Goal: Task Accomplishment & Management: Manage account settings

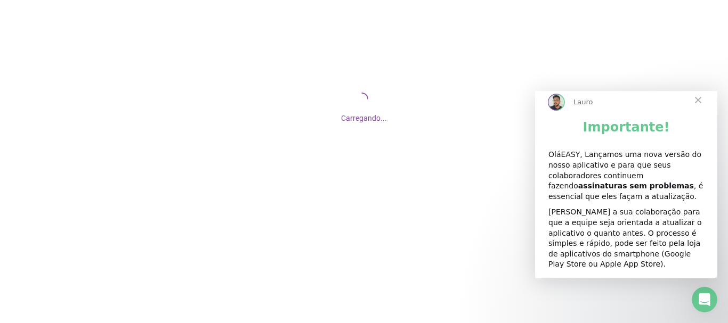
click at [699, 112] on span "Fechar" at bounding box center [698, 100] width 38 height 38
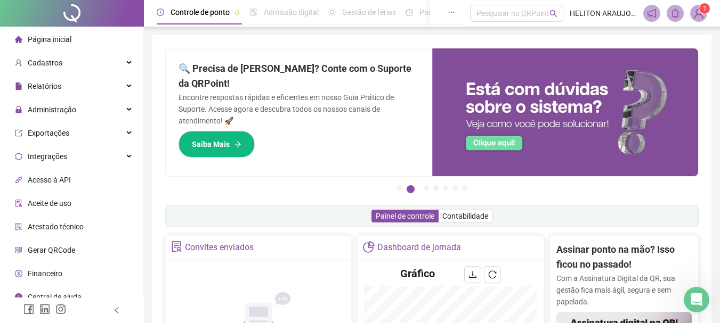
click at [699, 17] on img at bounding box center [698, 13] width 16 height 16
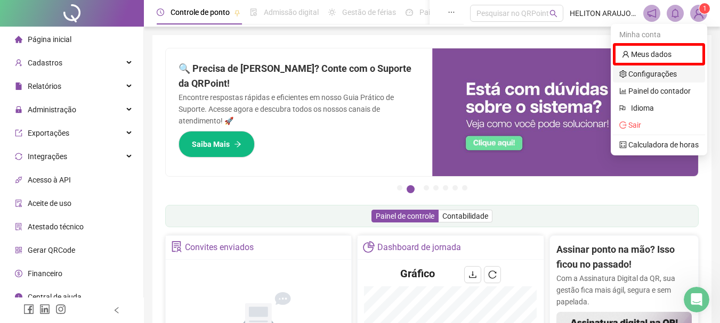
click at [648, 71] on link "Configurações" at bounding box center [648, 74] width 58 height 9
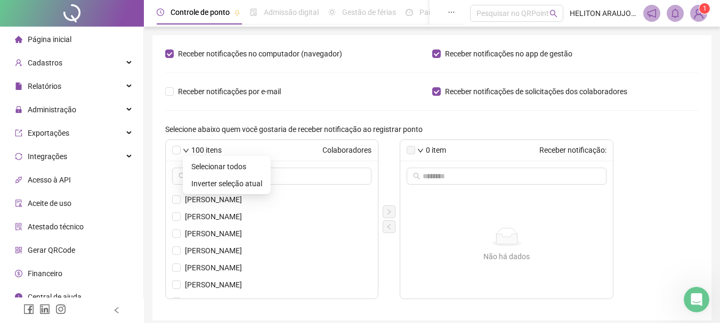
click at [188, 150] on icon "down" at bounding box center [186, 151] width 6 height 6
click at [513, 117] on form "Receber notificações no computador (navegador) Receber notificações no app de g…" at bounding box center [431, 173] width 533 height 251
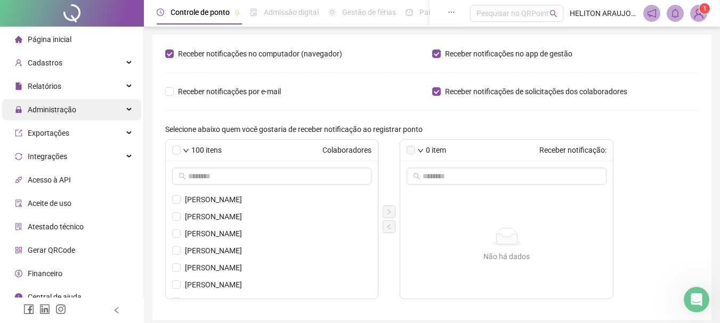
click at [52, 105] on span "Administração" at bounding box center [52, 109] width 48 height 9
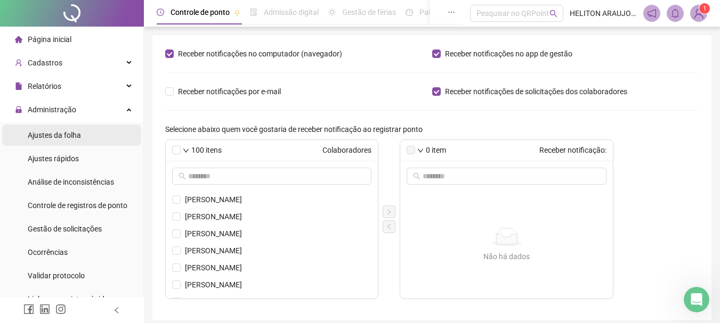
click at [49, 135] on span "Ajustes da folha" at bounding box center [54, 135] width 53 height 9
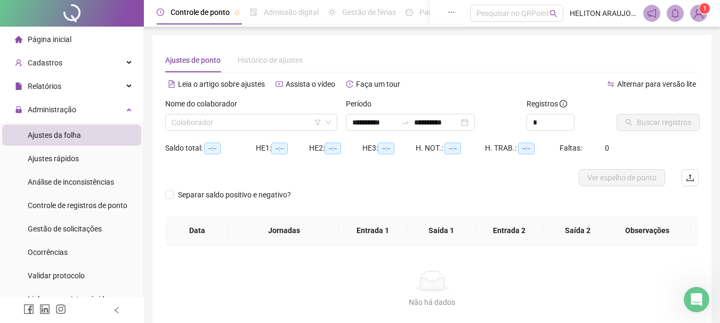
type input "**********"
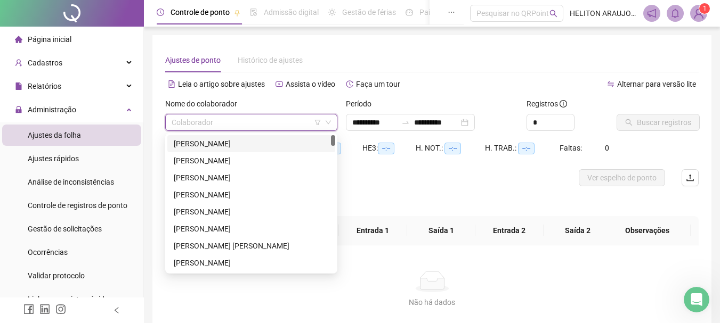
click at [243, 119] on input "search" at bounding box center [247, 123] width 150 height 16
click at [208, 211] on div "[PERSON_NAME]" at bounding box center [251, 212] width 155 height 12
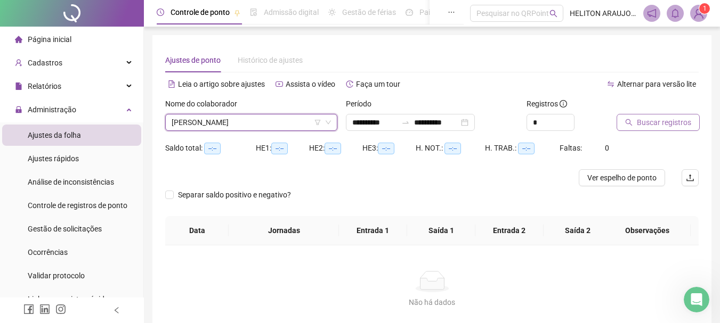
click at [654, 126] on span "Buscar registros" at bounding box center [663, 123] width 54 height 12
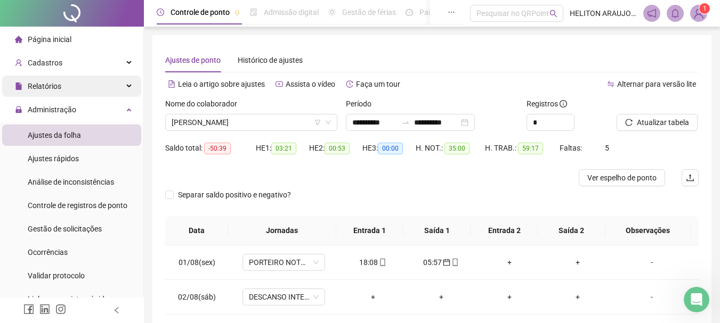
click at [67, 90] on div "Relatórios" at bounding box center [71, 86] width 139 height 21
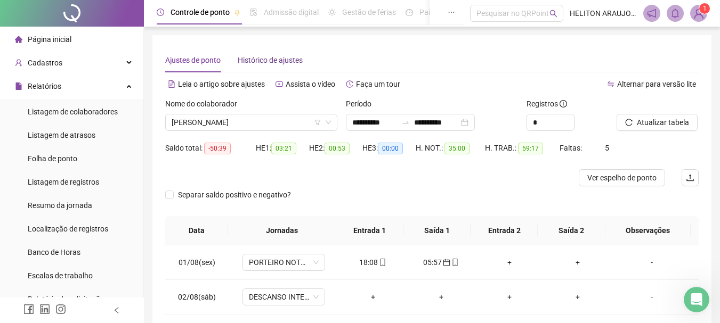
click at [250, 61] on span "Histórico de ajustes" at bounding box center [270, 60] width 65 height 9
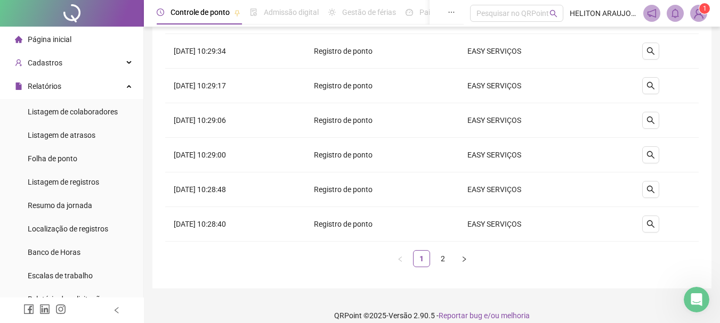
scroll to position [226, 0]
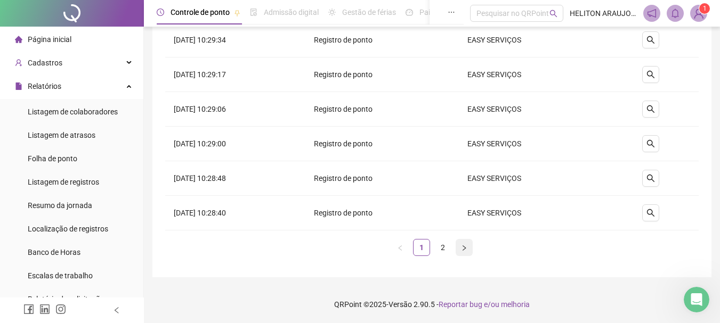
click at [457, 248] on button "button" at bounding box center [463, 247] width 17 height 17
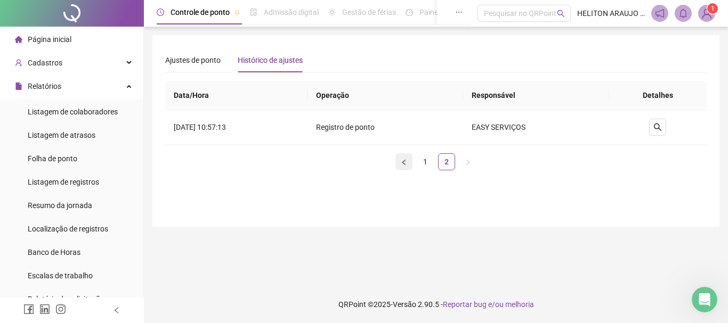
click at [407, 161] on button "button" at bounding box center [403, 161] width 17 height 17
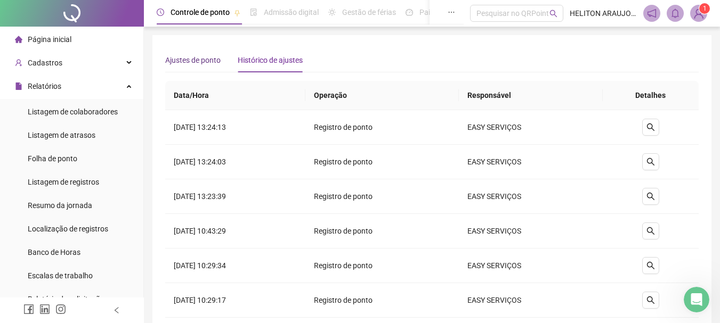
click at [180, 59] on span "Ajustes de ponto" at bounding box center [192, 60] width 55 height 9
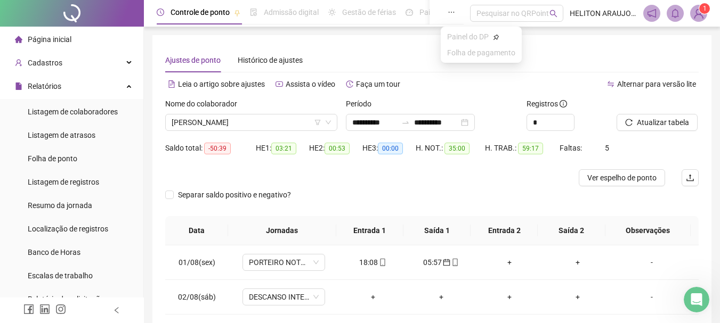
click at [447, 14] on button "button" at bounding box center [451, 12] width 25 height 25
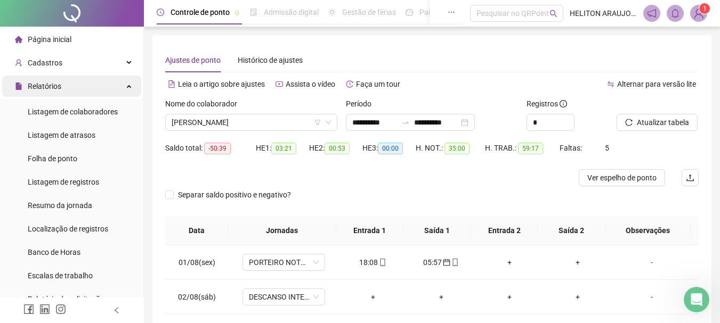
click at [79, 78] on div "Relatórios" at bounding box center [71, 86] width 139 height 21
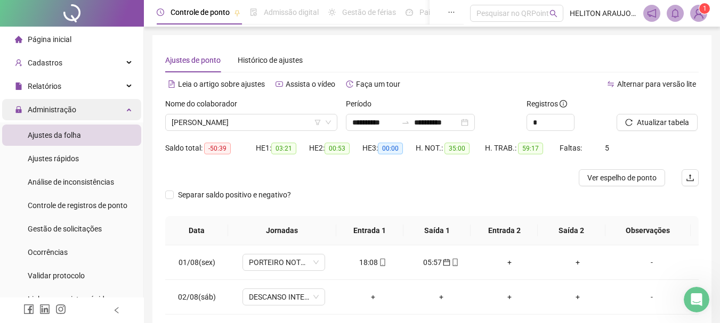
click at [84, 112] on div "Administração" at bounding box center [71, 109] width 139 height 21
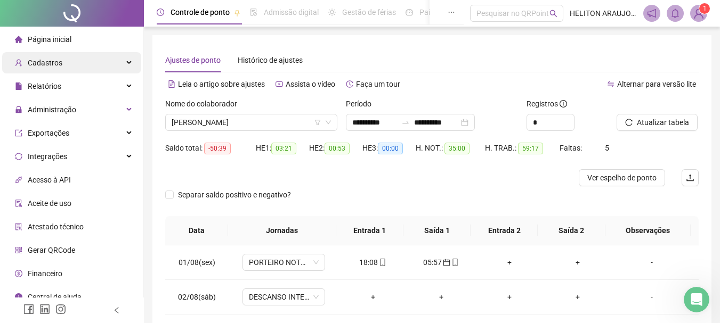
click at [86, 63] on div "Cadastros" at bounding box center [71, 62] width 139 height 21
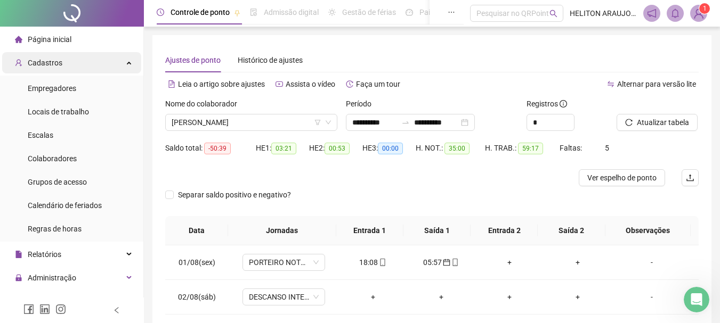
click at [90, 60] on div "Cadastros" at bounding box center [71, 62] width 139 height 21
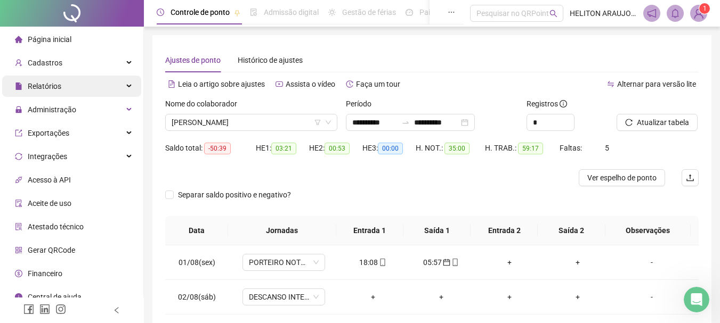
click at [78, 95] on div "Relatórios" at bounding box center [71, 86] width 139 height 21
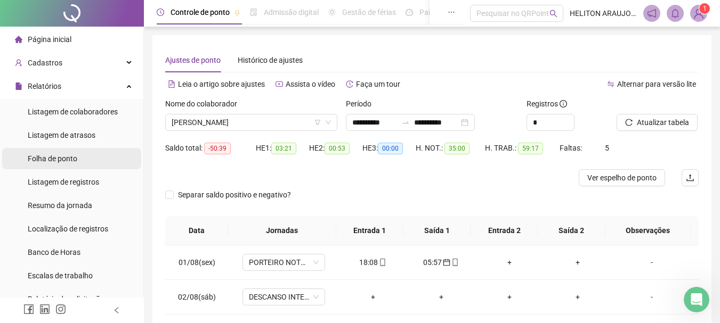
click at [65, 165] on div "Folha de ponto" at bounding box center [53, 158] width 50 height 21
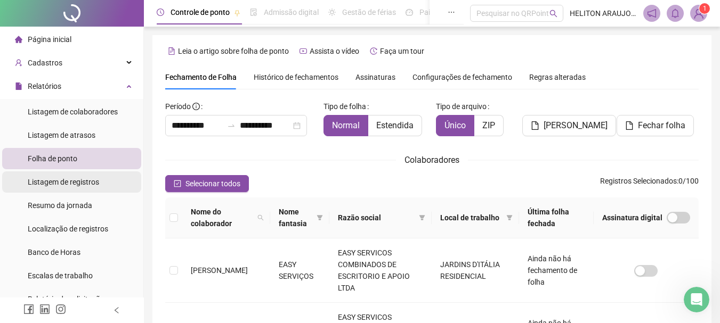
click at [80, 181] on span "Listagem de registros" at bounding box center [63, 182] width 71 height 9
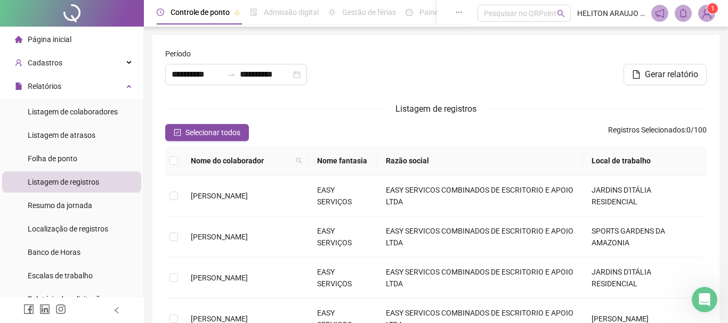
type input "**********"
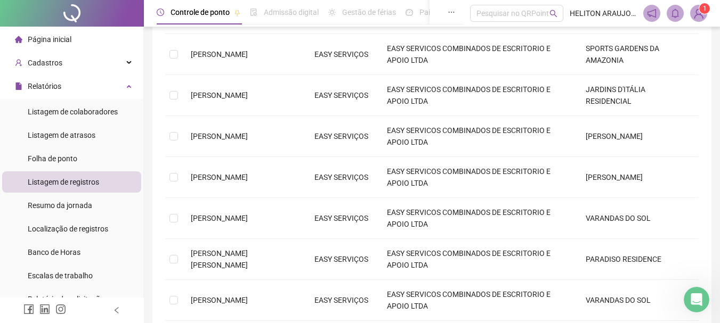
scroll to position [213, 0]
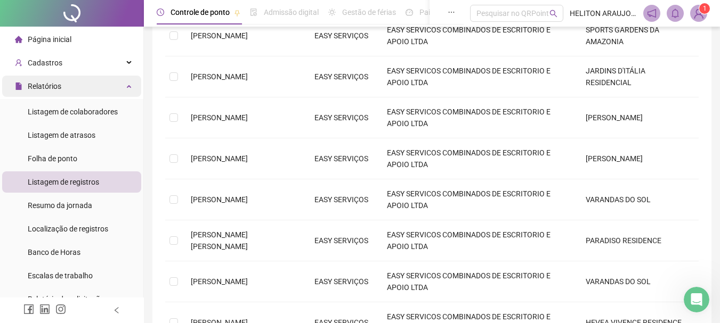
click at [64, 94] on div "Relatórios" at bounding box center [71, 86] width 139 height 21
